Goal: Transaction & Acquisition: Download file/media

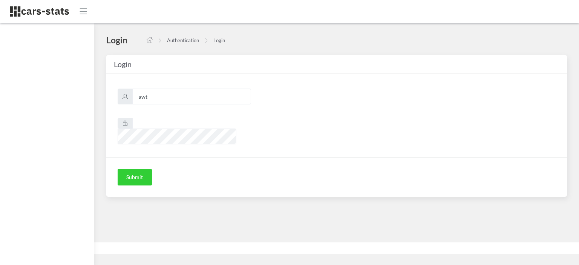
click at [136, 169] on button "Submit" at bounding box center [135, 177] width 34 height 17
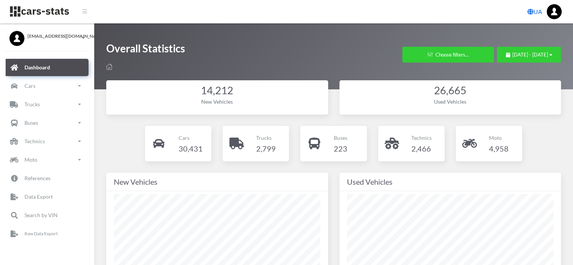
click at [531, 13] on icon at bounding box center [531, 12] width 6 height 6
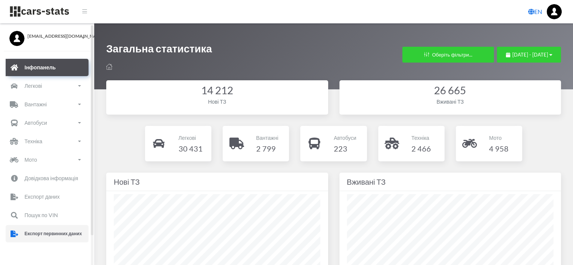
click at [57, 234] on p "Експорт первинних даних" at bounding box center [53, 234] width 57 height 8
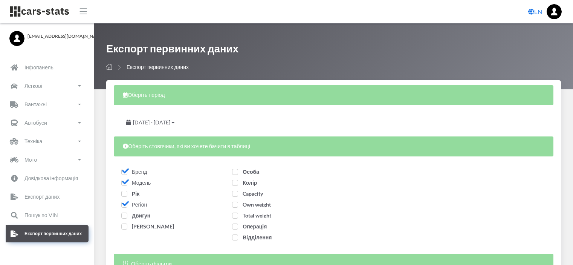
select select
click at [157, 124] on span "серпень 19, 2025 - вересень 18, 2025" at bounding box center [151, 122] width 37 height 6
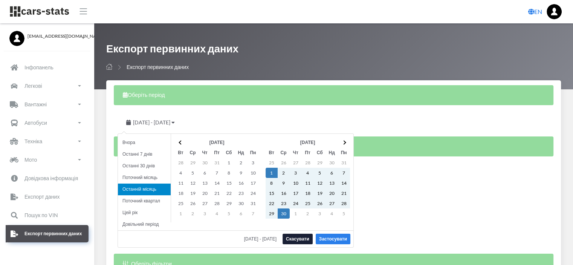
click at [334, 241] on button "Застосувати" at bounding box center [333, 239] width 35 height 11
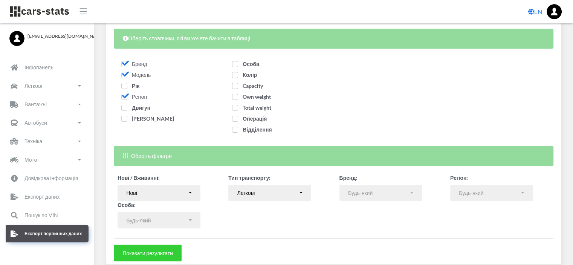
scroll to position [138, 0]
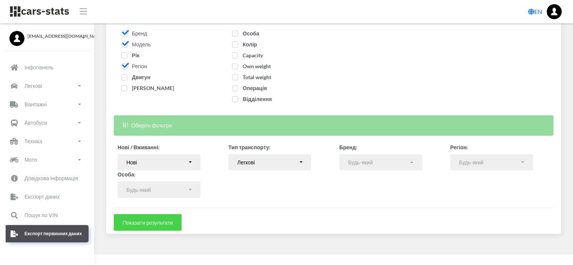
click at [161, 224] on button "Показати результати" at bounding box center [148, 222] width 68 height 17
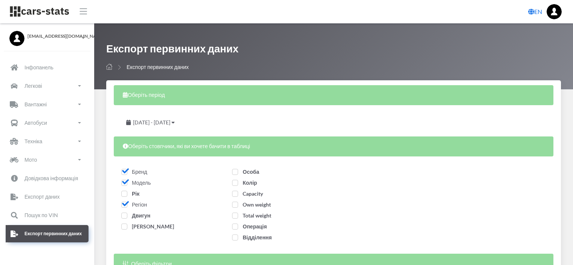
select select
select select "50"
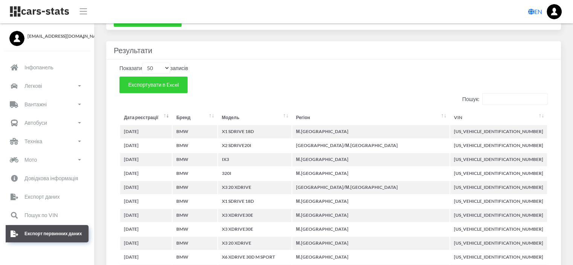
scroll to position [302, 0]
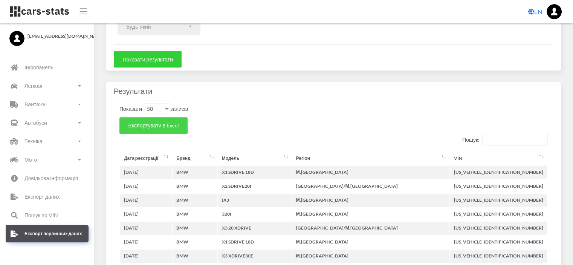
click at [154, 126] on span "Експортувати в Excel" at bounding box center [153, 125] width 51 height 6
